Goal: Book appointment/travel/reservation

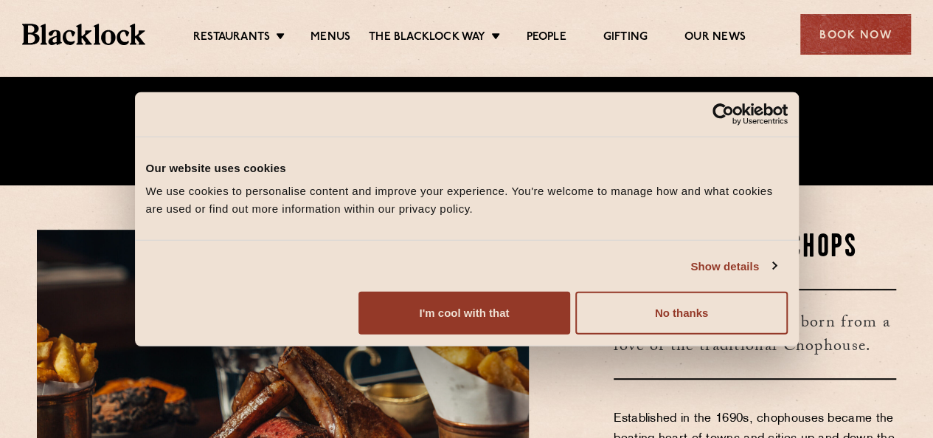
scroll to position [255, 0]
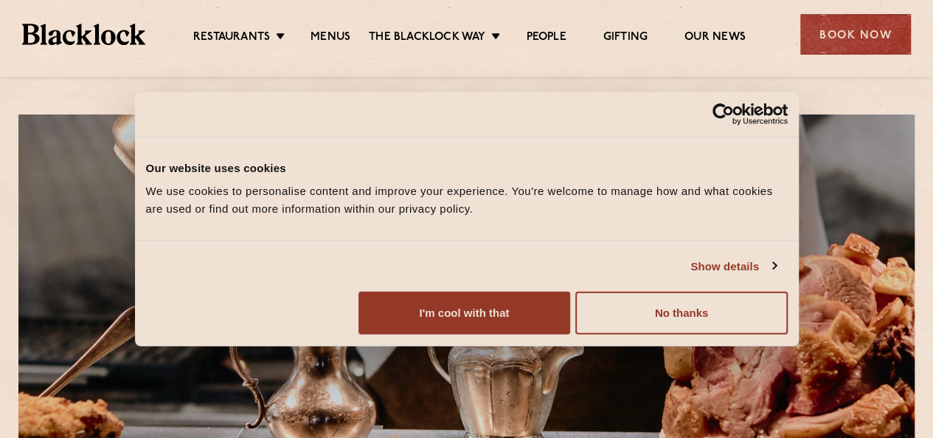
click at [747, 346] on div "Consent Details [#IABV2SETTINGS#] About Our website uses cookies We use cookies…" at bounding box center [467, 218] width 664 height 255
click at [739, 334] on button "No thanks" at bounding box center [682, 312] width 212 height 43
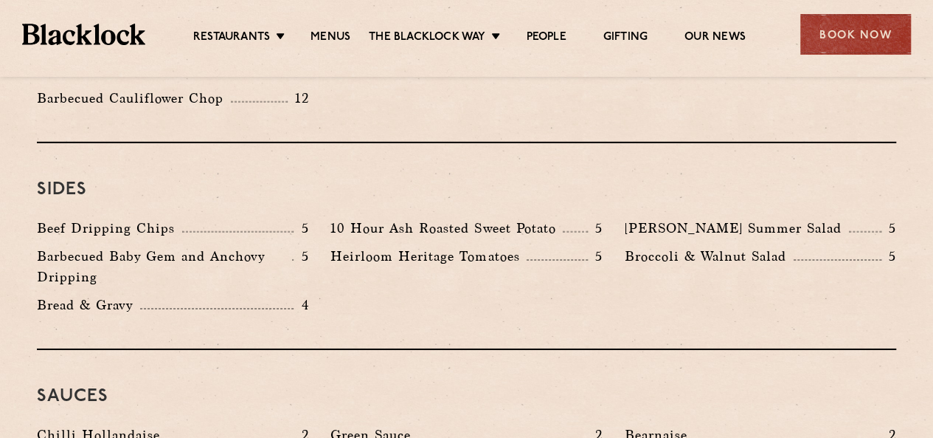
scroll to position [2214, 0]
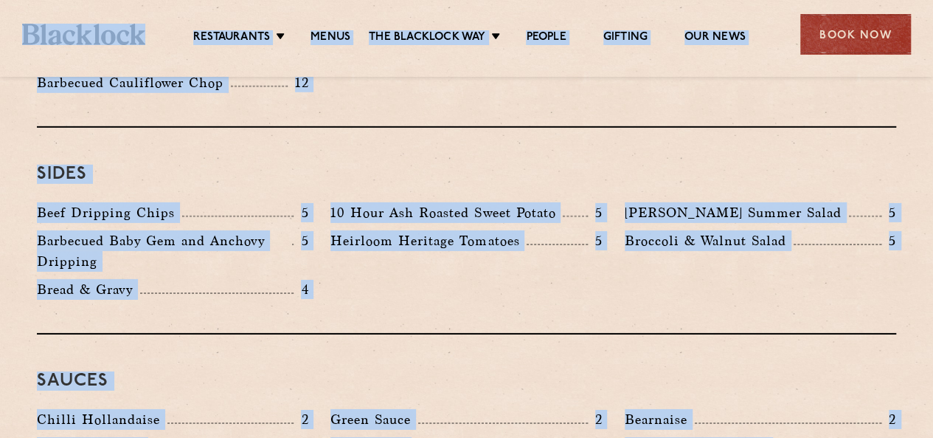
click at [835, 57] on div "Restaurants Soho City Shoreditch Covent Garden Canary Wharf Manchester Birmingh…" at bounding box center [466, 33] width 933 height 66
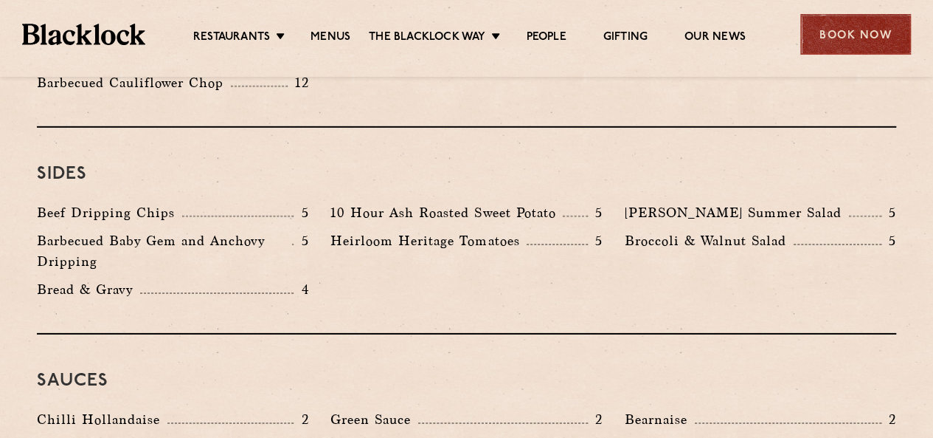
click at [833, 38] on div "Book Now" at bounding box center [856, 34] width 111 height 41
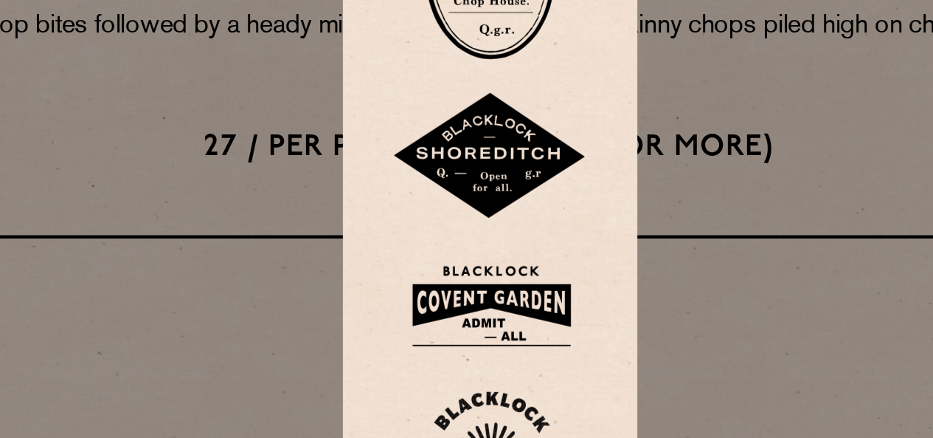
scroll to position [1955, 0]
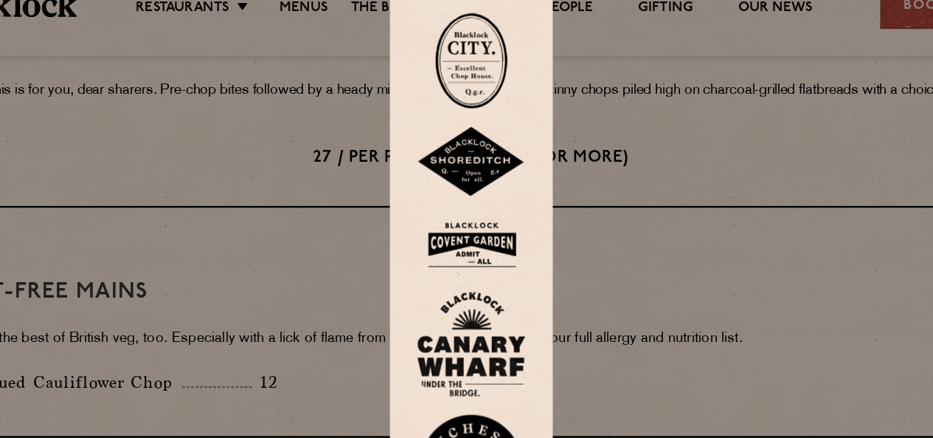
click at [466, 214] on img at bounding box center [467, 231] width 89 height 48
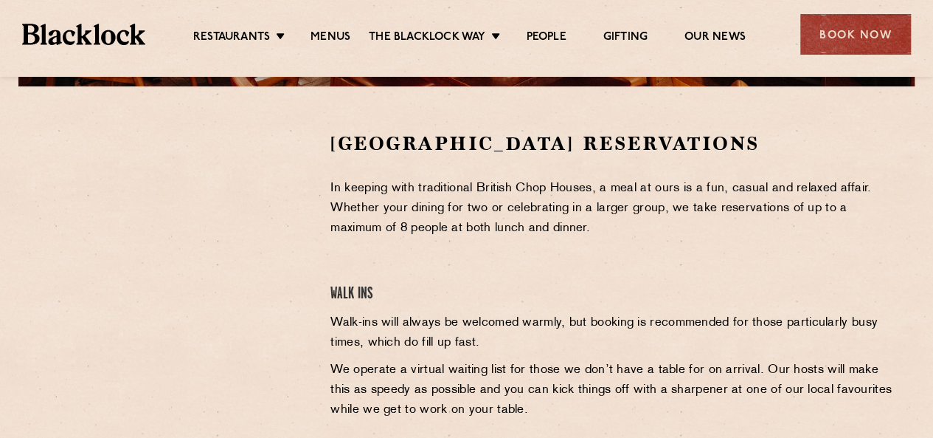
scroll to position [384, 0]
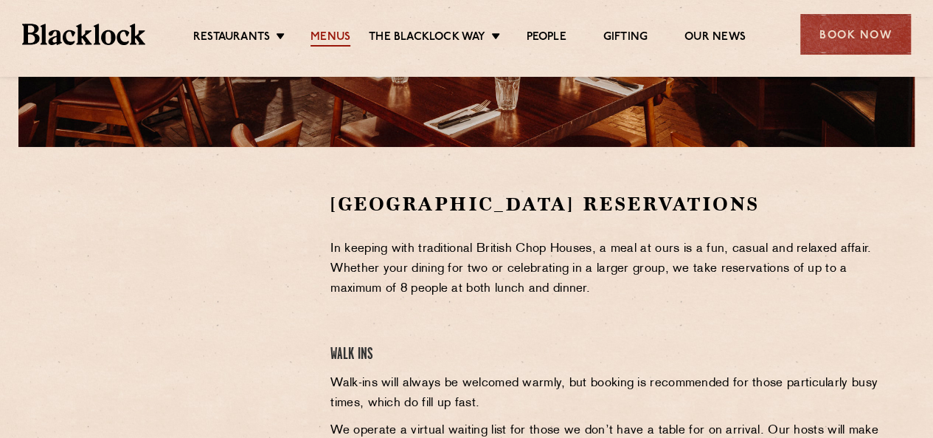
click at [340, 46] on link "Menus" at bounding box center [331, 38] width 40 height 16
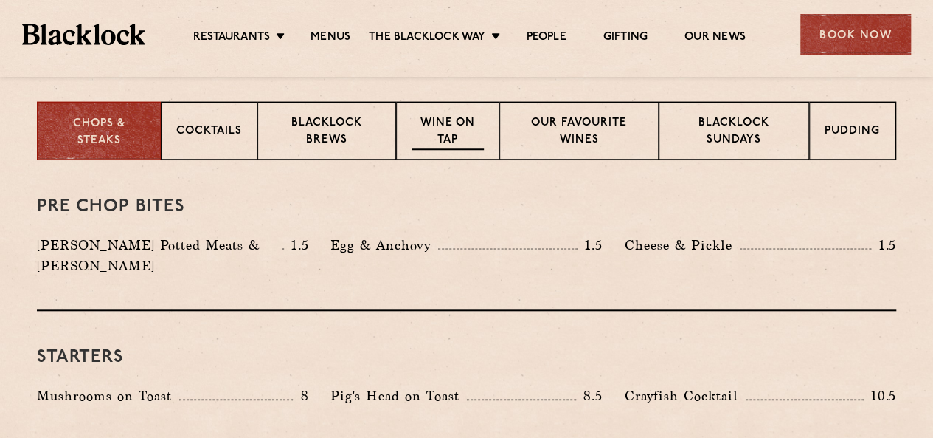
scroll to position [581, 0]
